Goal: Check status: Check status

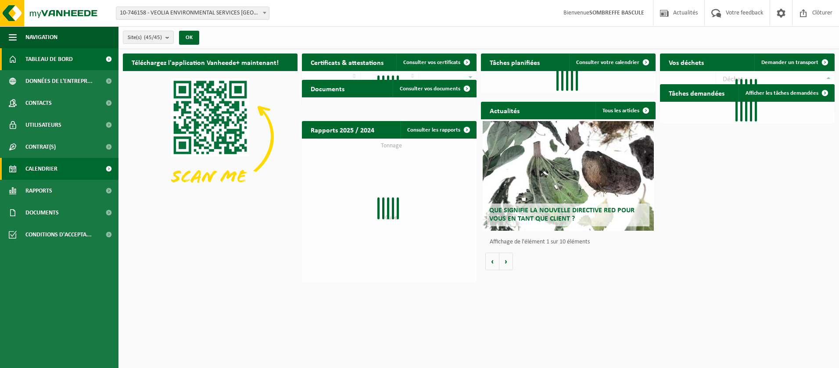
click at [54, 171] on span "Calendrier" at bounding box center [41, 169] width 32 height 22
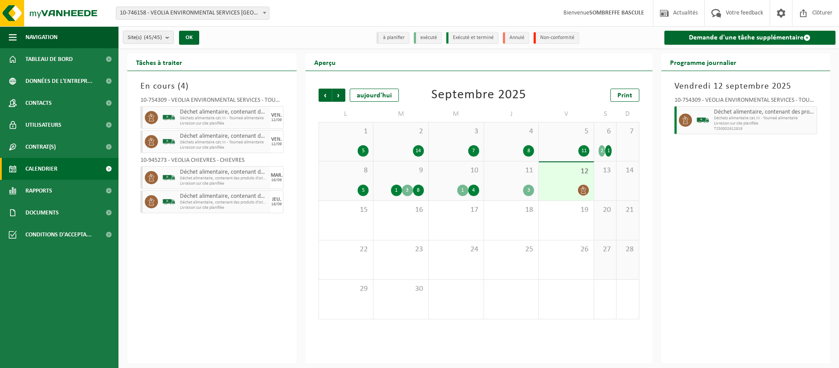
click at [509, 193] on div "3" at bounding box center [511, 190] width 46 height 11
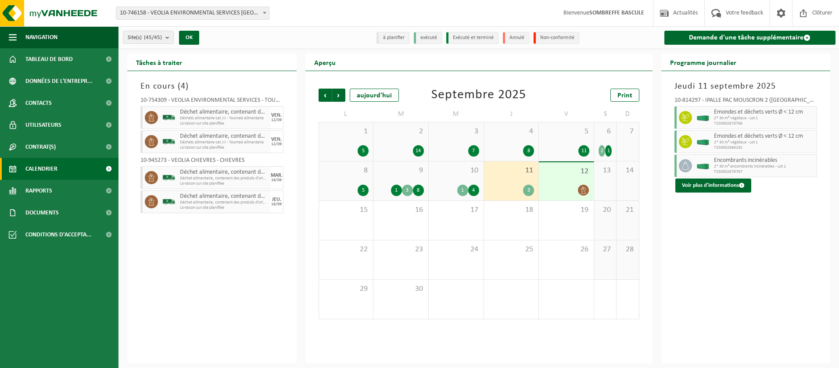
click at [527, 193] on div "3" at bounding box center [528, 190] width 11 height 11
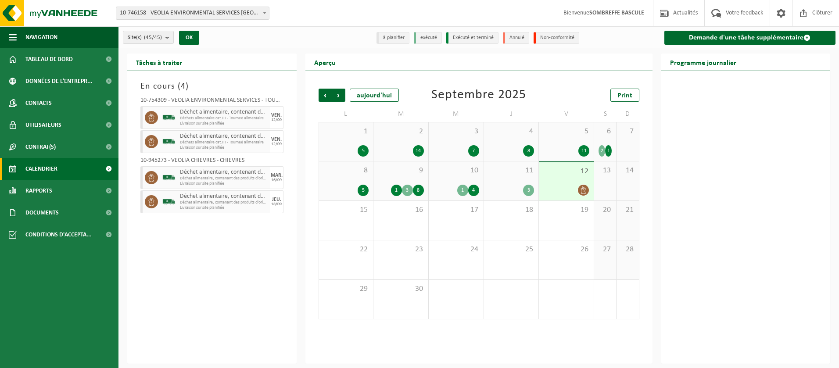
click at [474, 193] on div "4" at bounding box center [473, 190] width 11 height 11
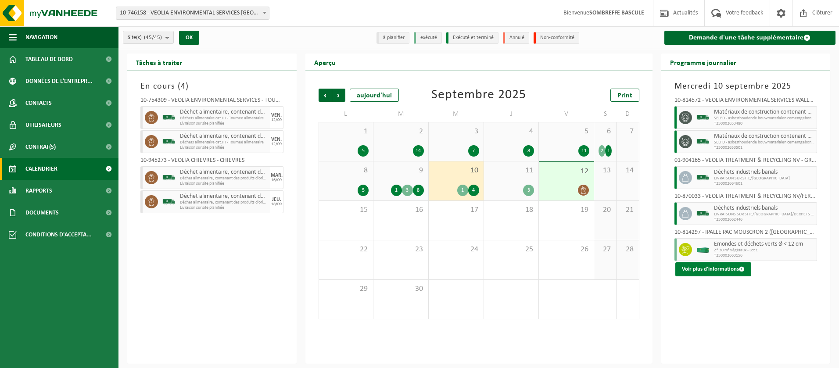
click at [707, 269] on button "Voir plus d'informations" at bounding box center [713, 269] width 76 height 14
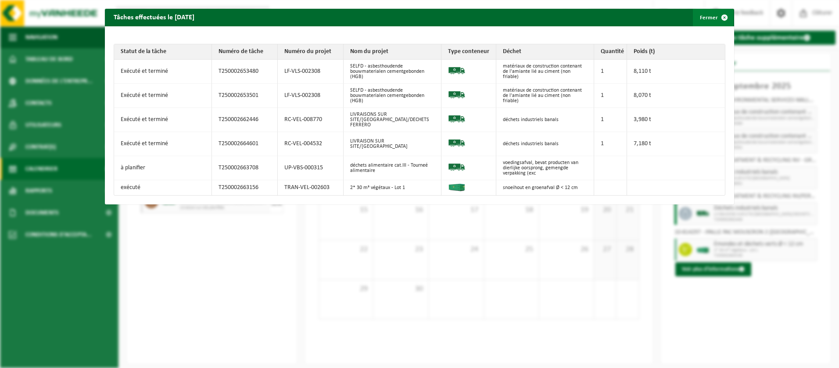
click at [719, 18] on span "button" at bounding box center [724, 18] width 18 height 18
